Goal: Information Seeking & Learning: Learn about a topic

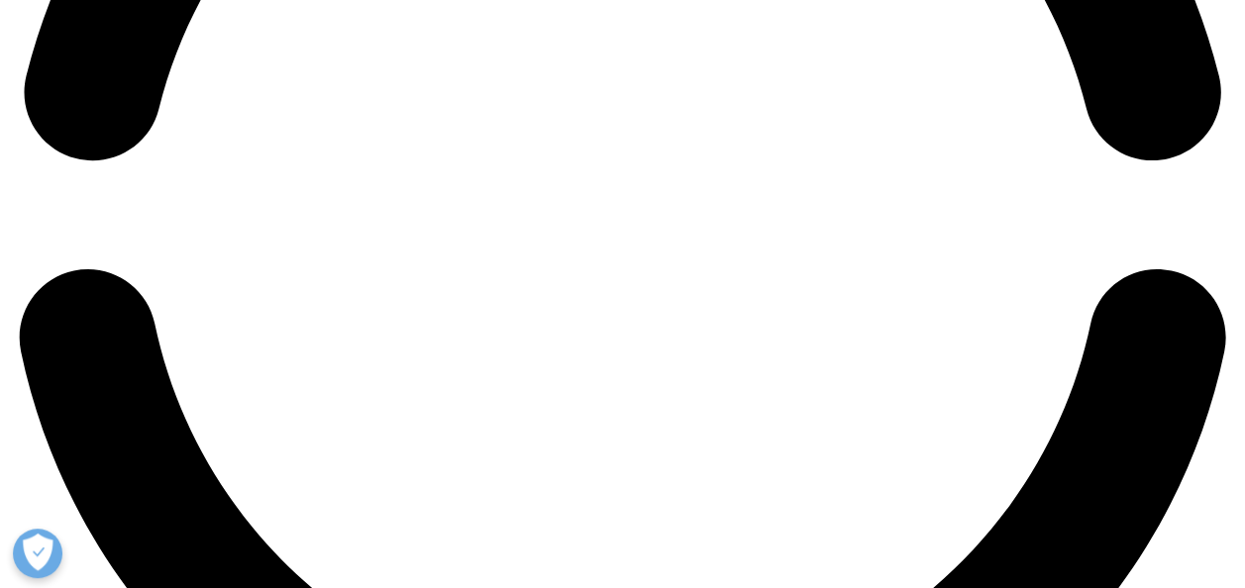
scroll to position [2575, 0]
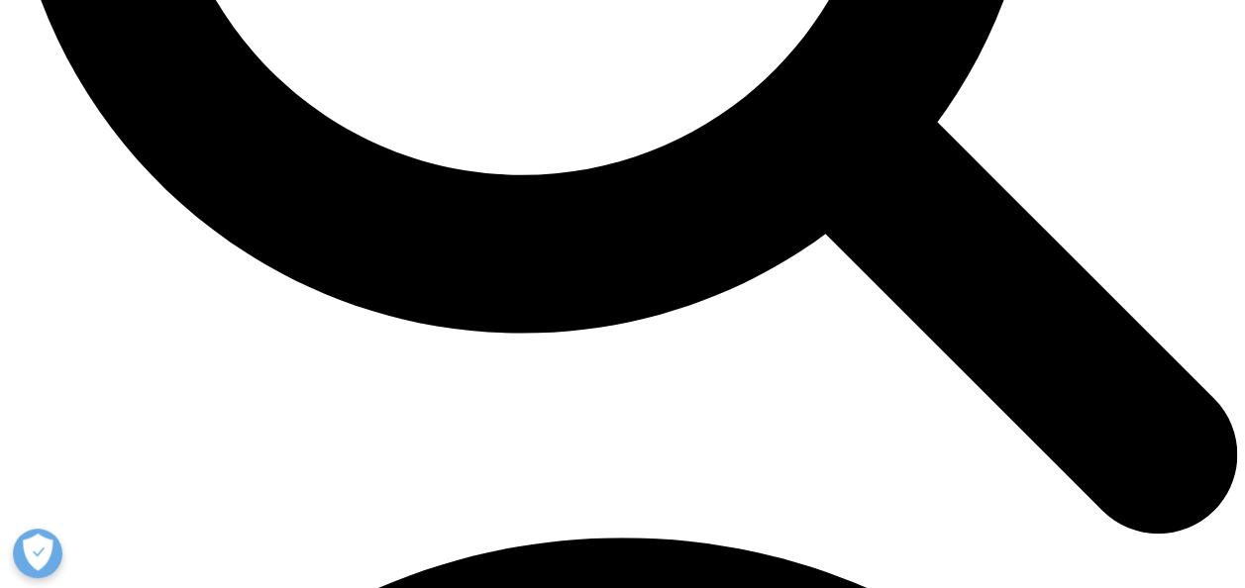
scroll to position [1980, 0]
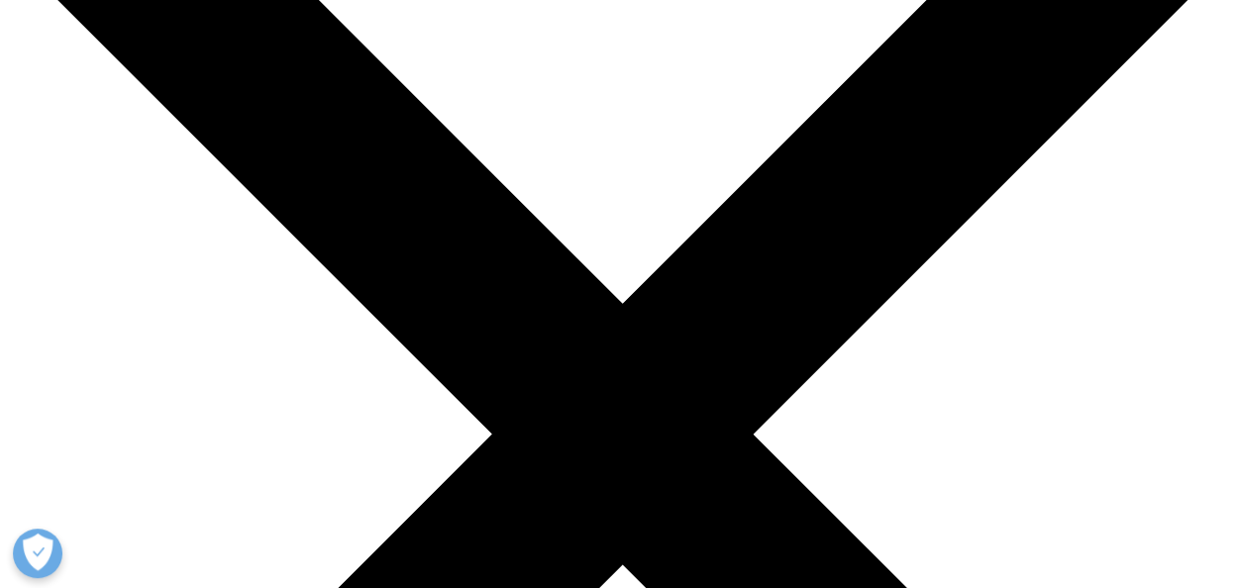
scroll to position [198, 0]
